Goal: Task Accomplishment & Management: Manage account settings

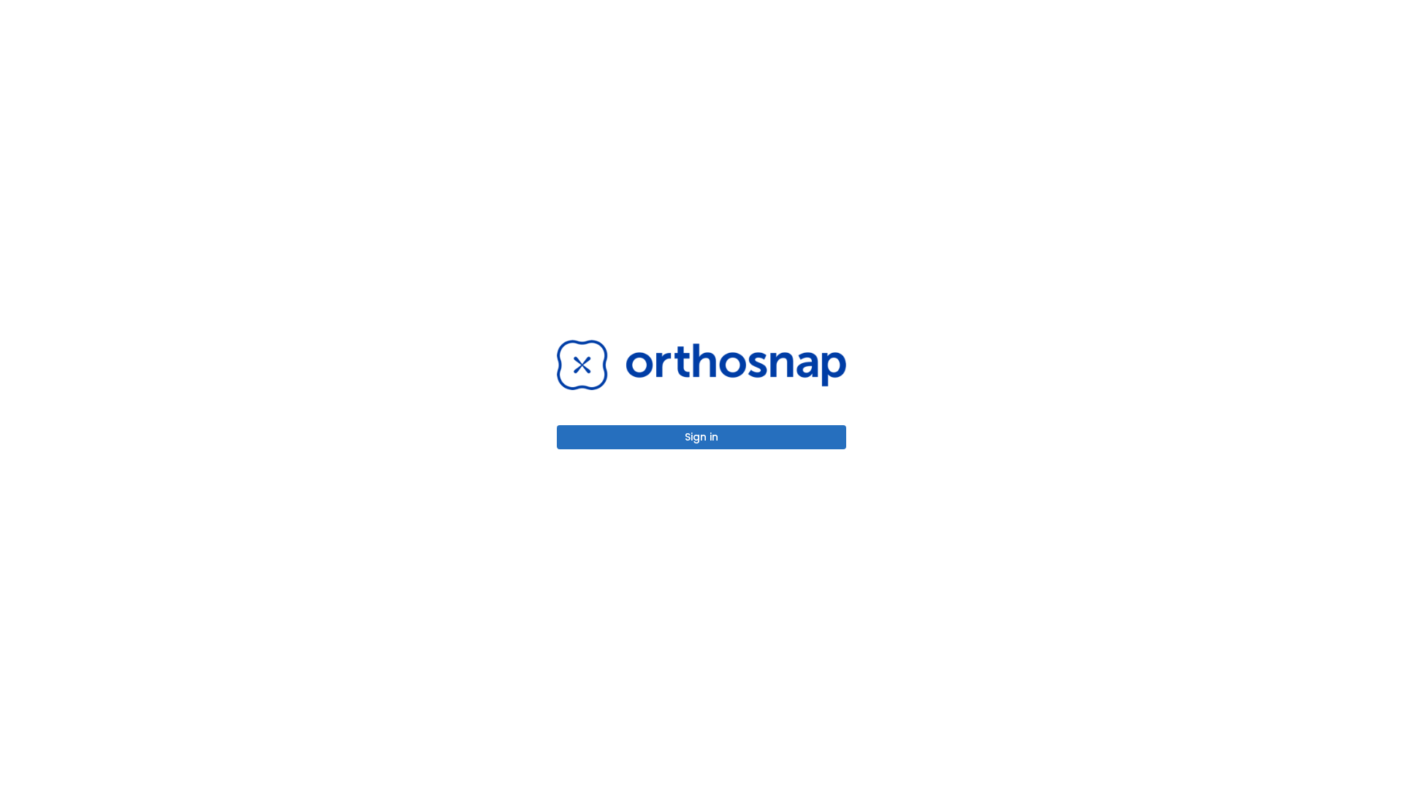
click at [702, 437] on button "Sign in" at bounding box center [701, 437] width 289 height 24
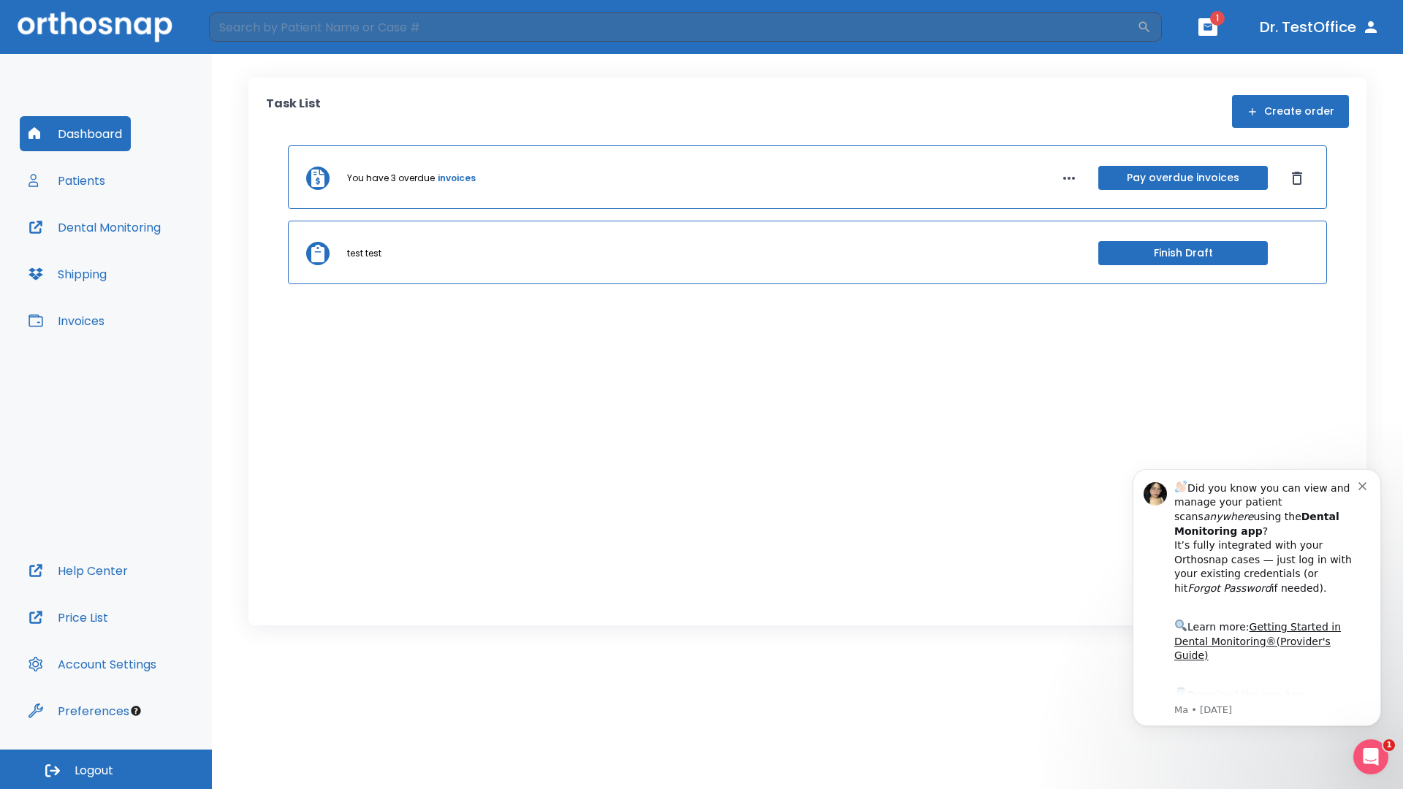
click at [106, 770] on span "Logout" at bounding box center [94, 771] width 39 height 16
